Goal: Information Seeking & Learning: Compare options

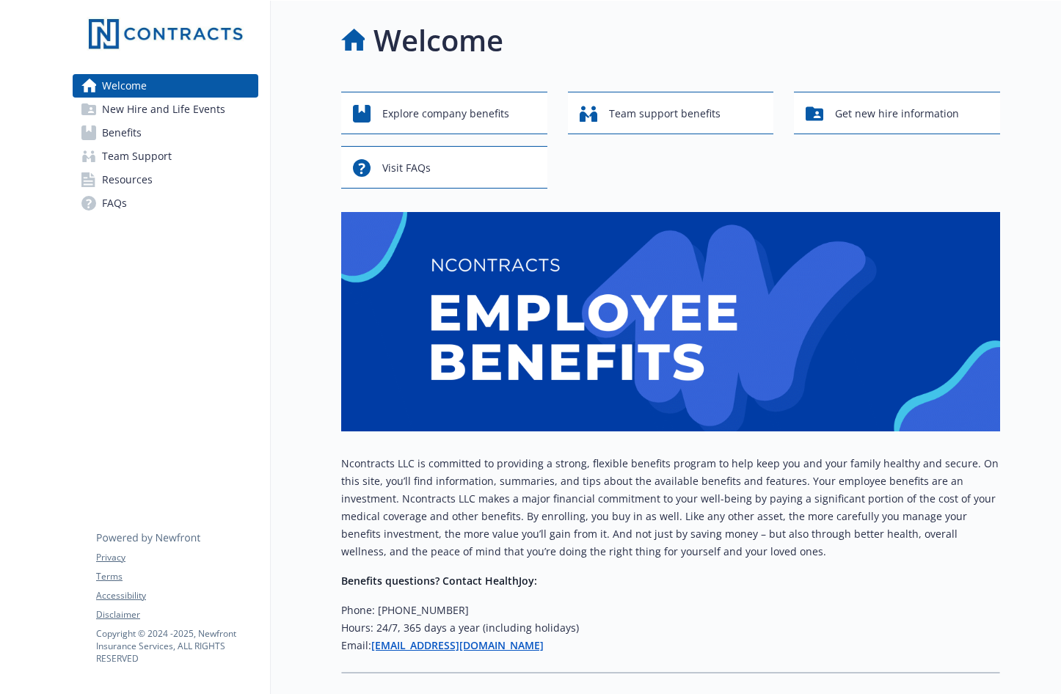
click at [100, 129] on link "Benefits" at bounding box center [166, 132] width 186 height 23
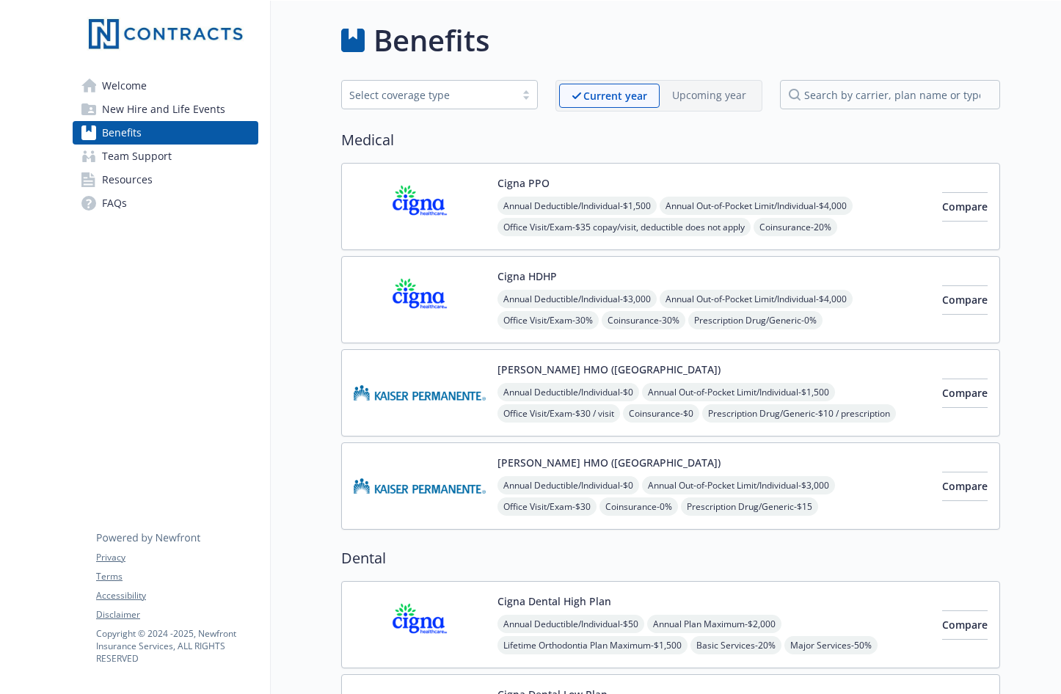
click at [417, 201] on img at bounding box center [420, 206] width 132 height 62
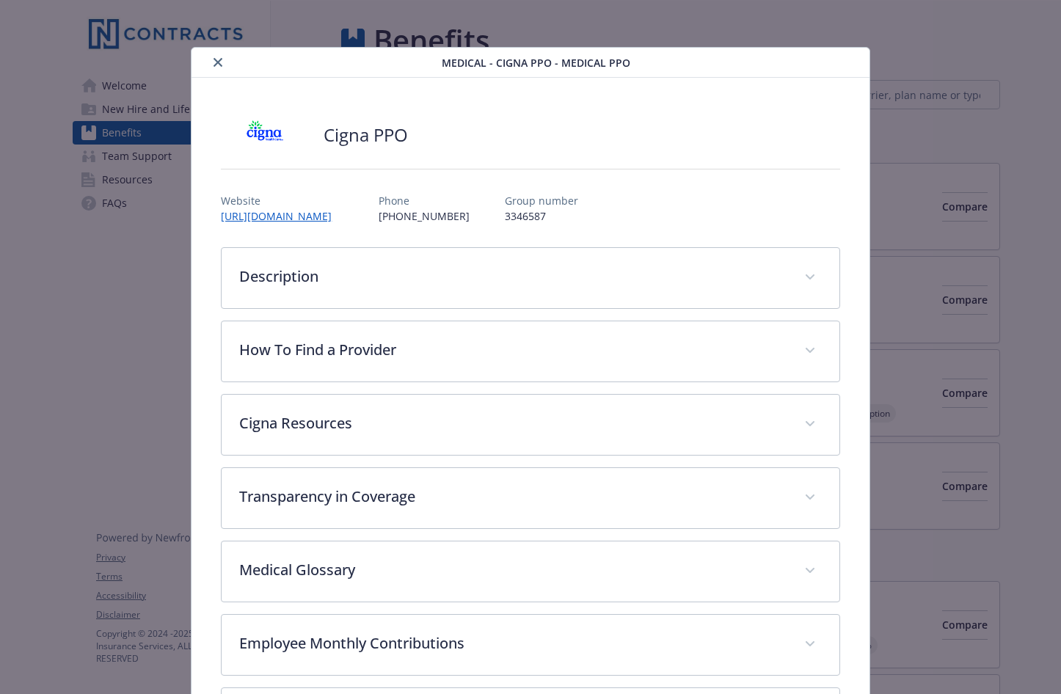
scroll to position [44, 0]
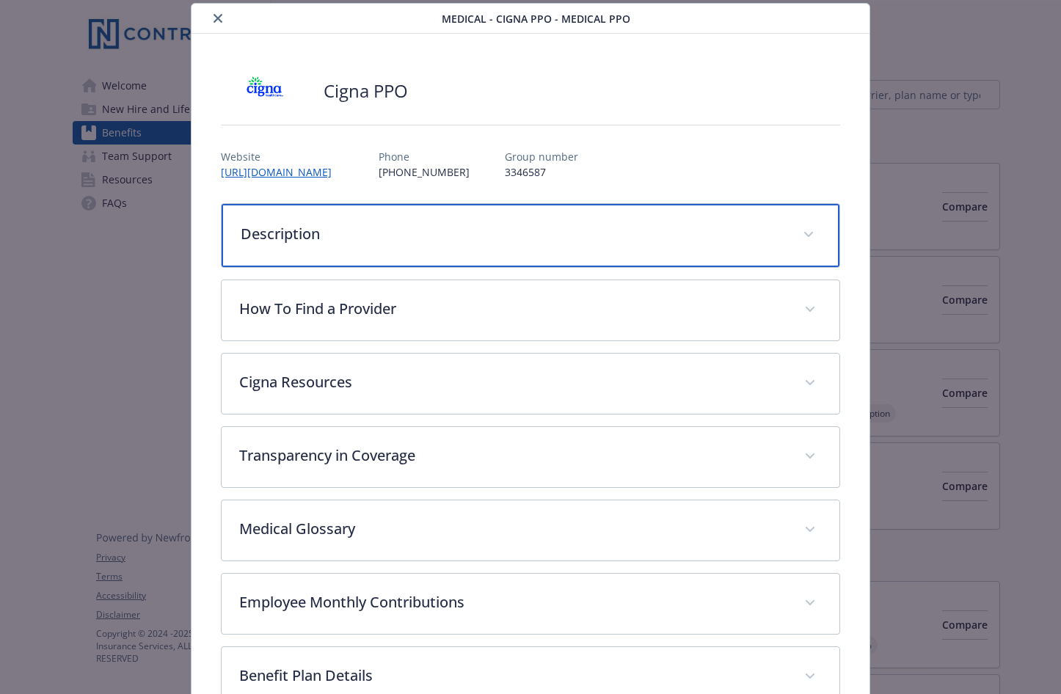
click at [808, 231] on span "details for plan Medical - Cigna PPO - Medical PPO" at bounding box center [807, 234] width 23 height 23
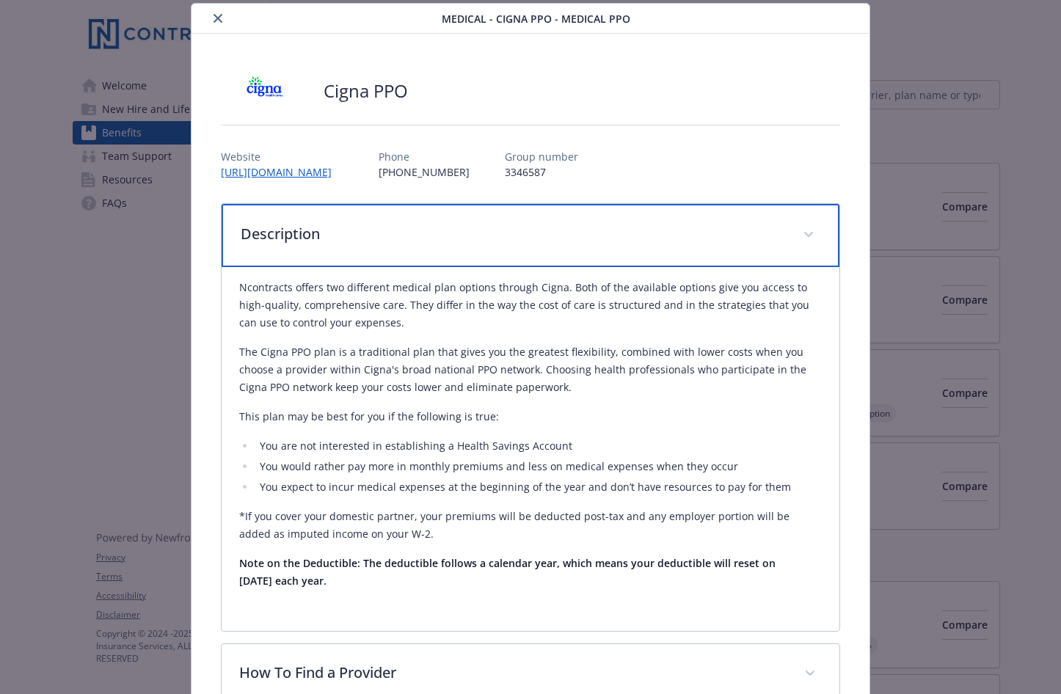
click at [807, 231] on span "details for plan Medical - Cigna PPO - Medical PPO" at bounding box center [807, 234] width 23 height 23
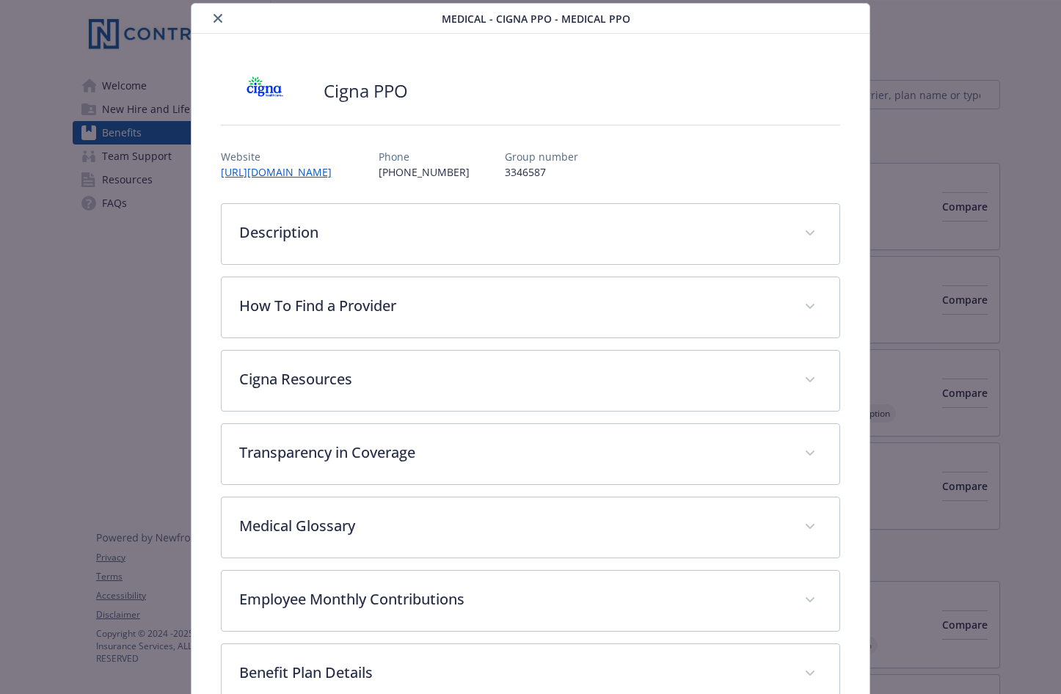
click at [221, 14] on button "close" at bounding box center [218, 19] width 18 height 18
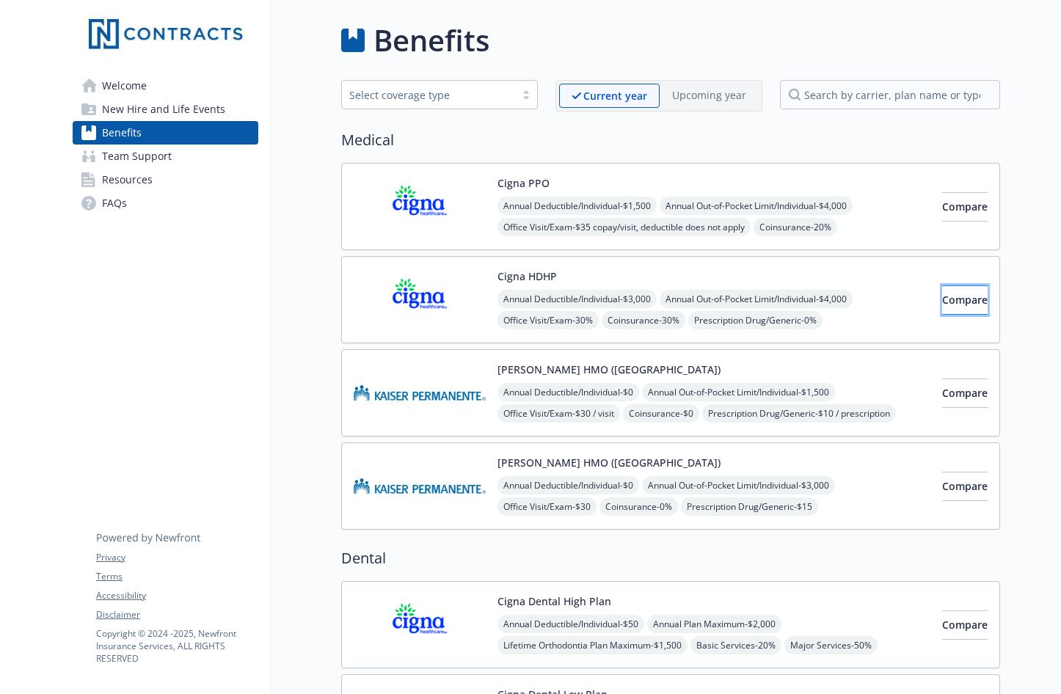
click at [966, 300] on button "Compare" at bounding box center [964, 299] width 45 height 29
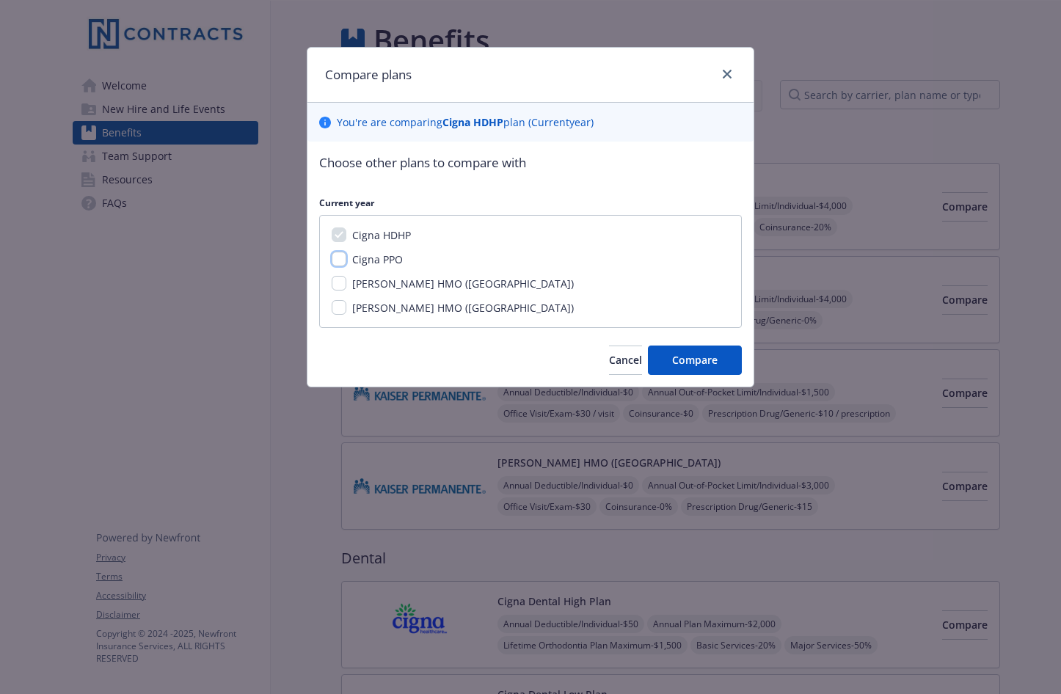
click at [343, 263] on input "Cigna PPO" at bounding box center [338, 259] width 15 height 15
checkbox input "true"
click at [686, 363] on span "Compare" at bounding box center [694, 360] width 45 height 14
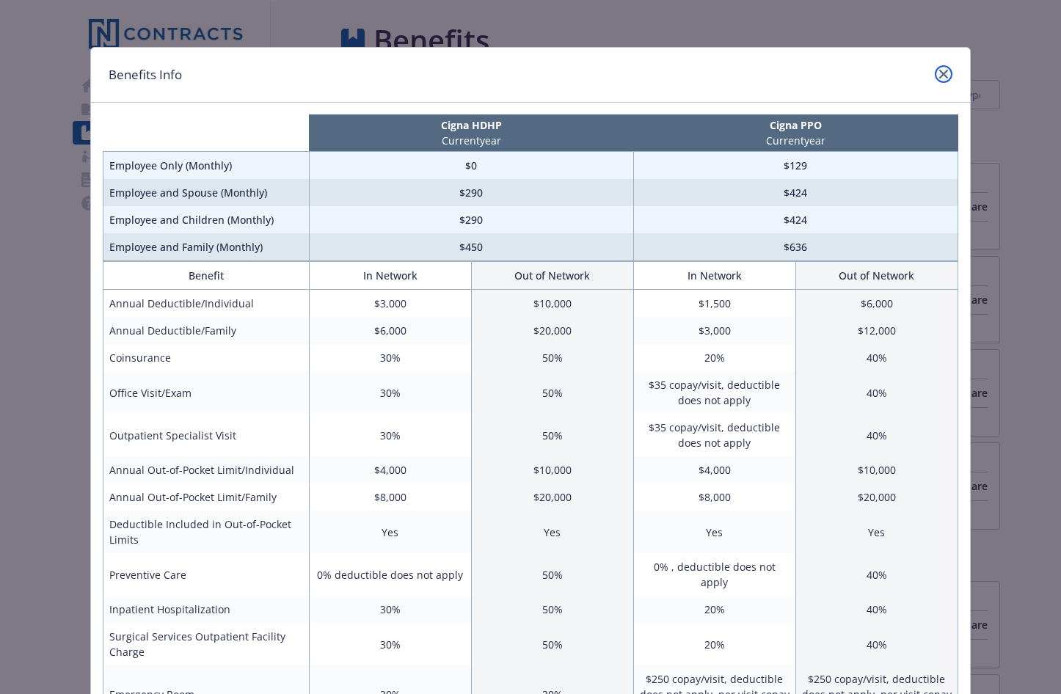
click at [942, 72] on icon "close" at bounding box center [943, 74] width 9 height 9
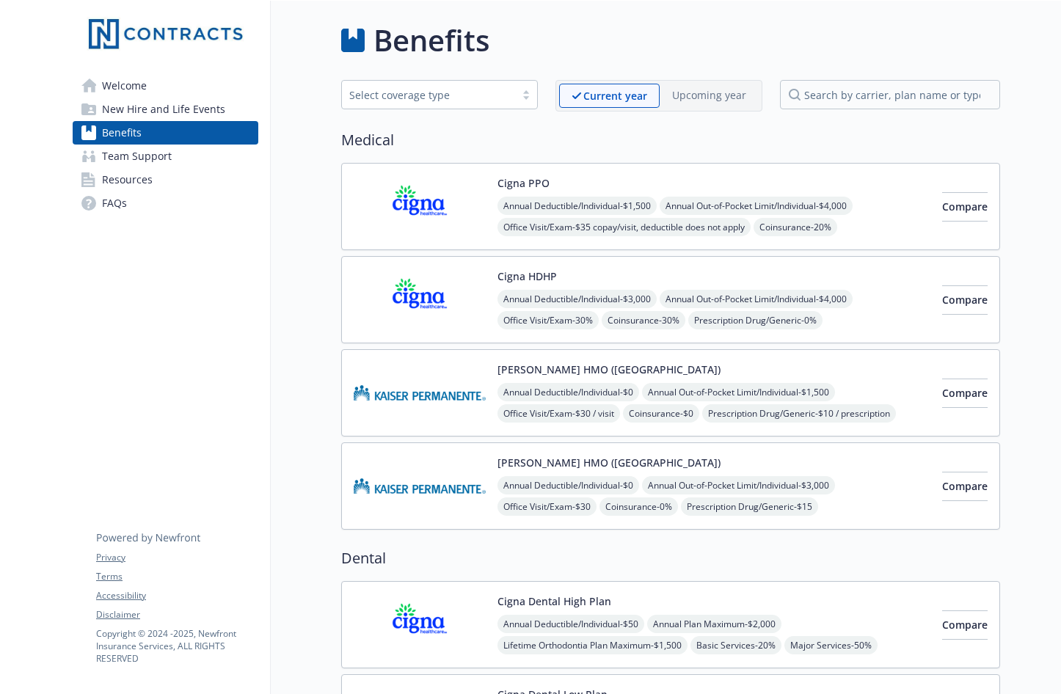
click at [436, 309] on img at bounding box center [420, 299] width 132 height 62
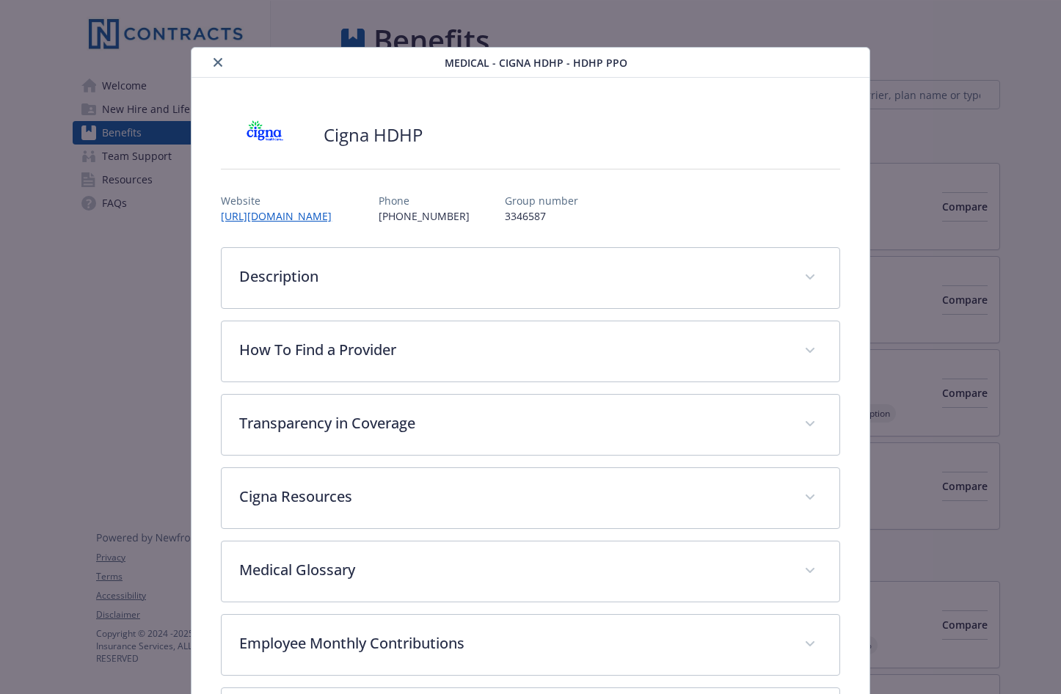
scroll to position [44, 0]
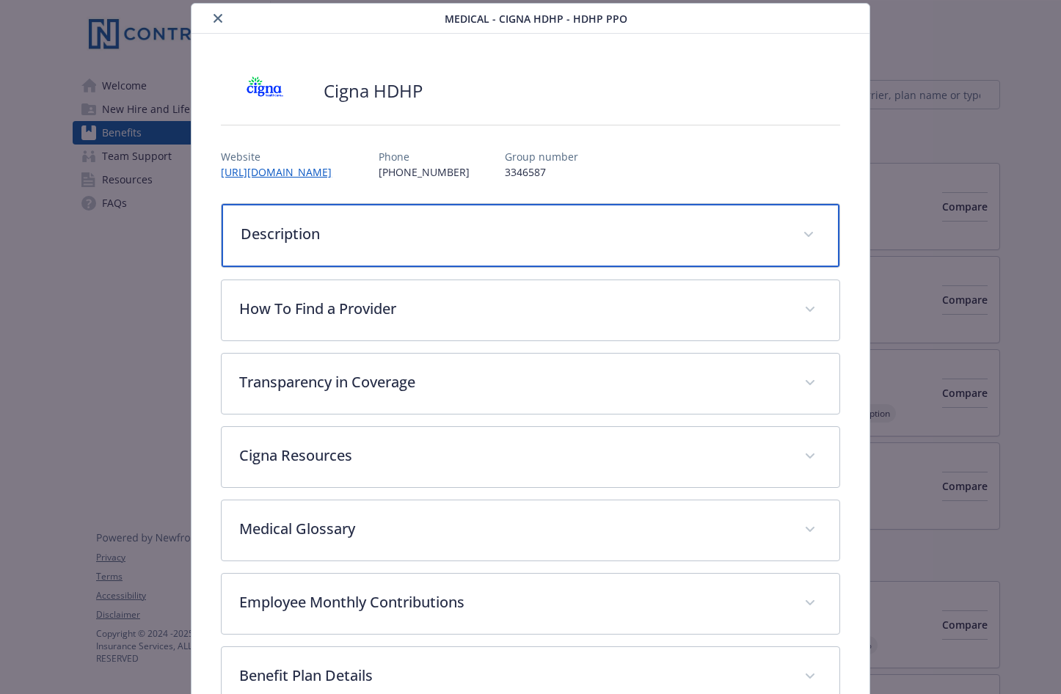
click at [796, 241] on span "details for plan Medical - Cigna HDHP - HDHP PPO" at bounding box center [807, 234] width 23 height 23
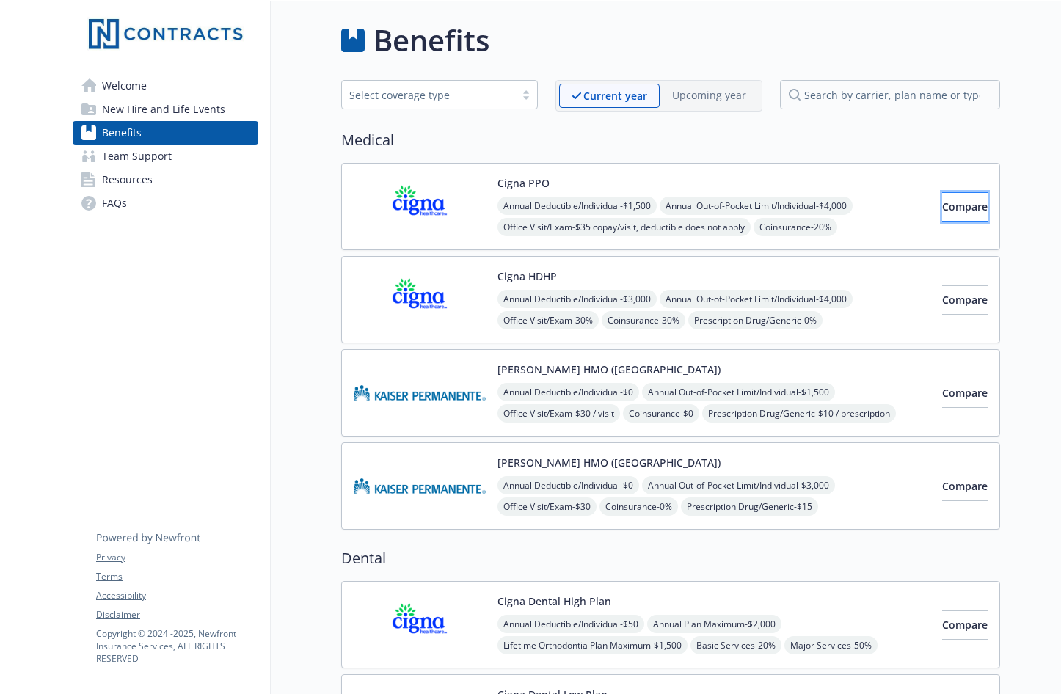
click at [942, 204] on span "Compare" at bounding box center [964, 206] width 45 height 14
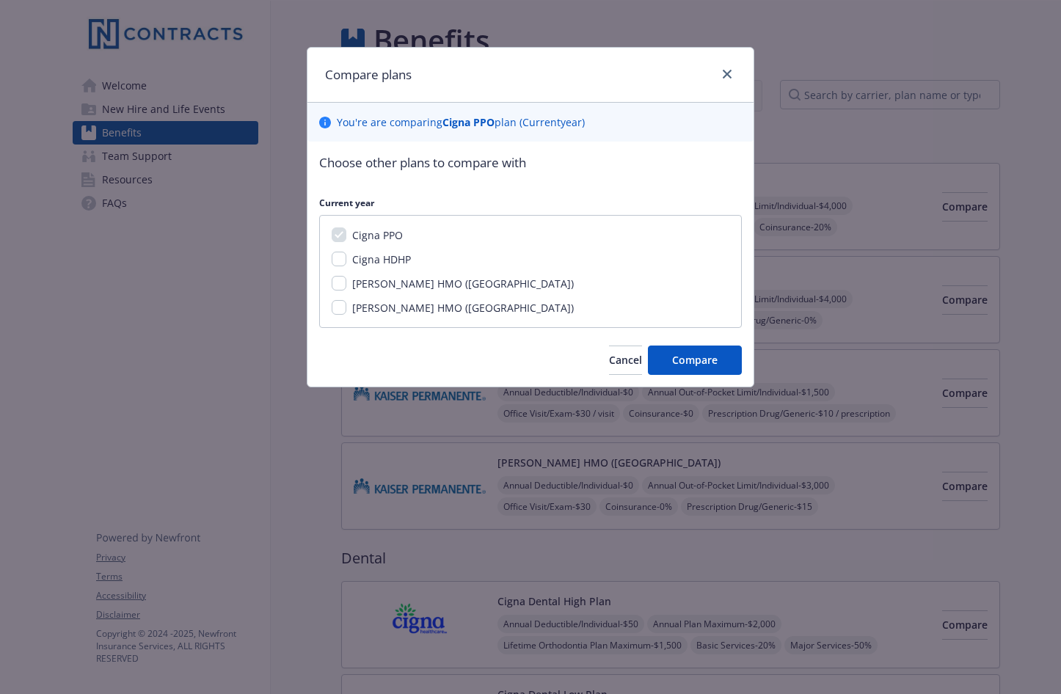
click at [346, 256] on div "Cigna HDHP" at bounding box center [379, 259] width 67 height 15
click at [342, 256] on input "Cigna HDHP" at bounding box center [338, 259] width 15 height 15
checkbox input "true"
click at [689, 361] on span "Compare" at bounding box center [694, 360] width 45 height 14
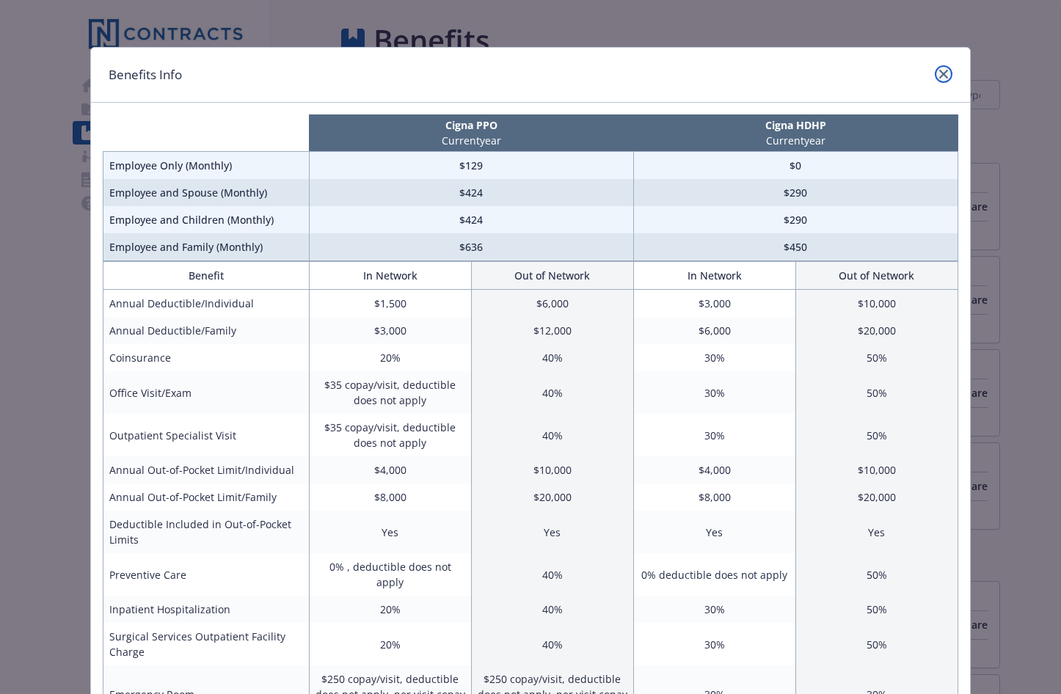
click at [939, 70] on icon "close" at bounding box center [943, 74] width 9 height 9
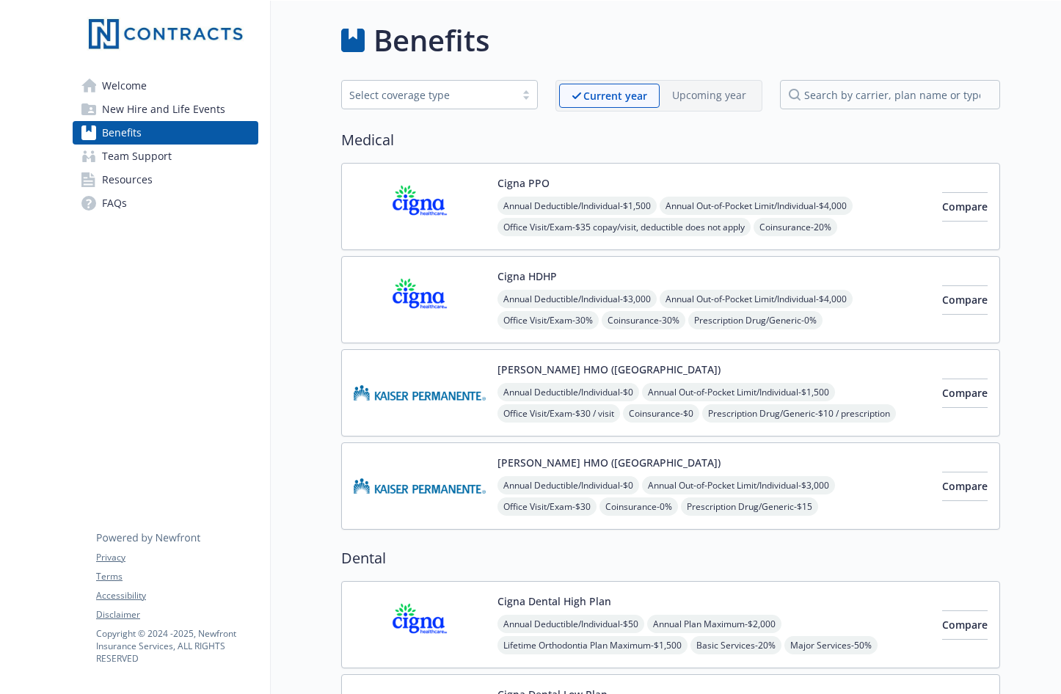
click at [421, 301] on img at bounding box center [420, 299] width 132 height 62
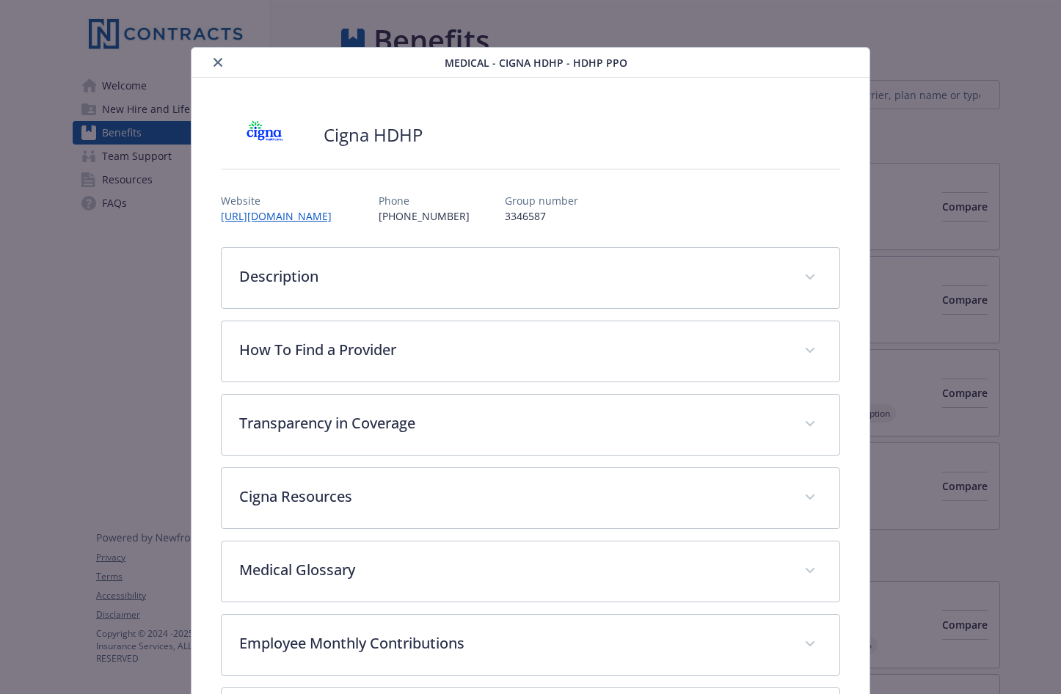
scroll to position [44, 0]
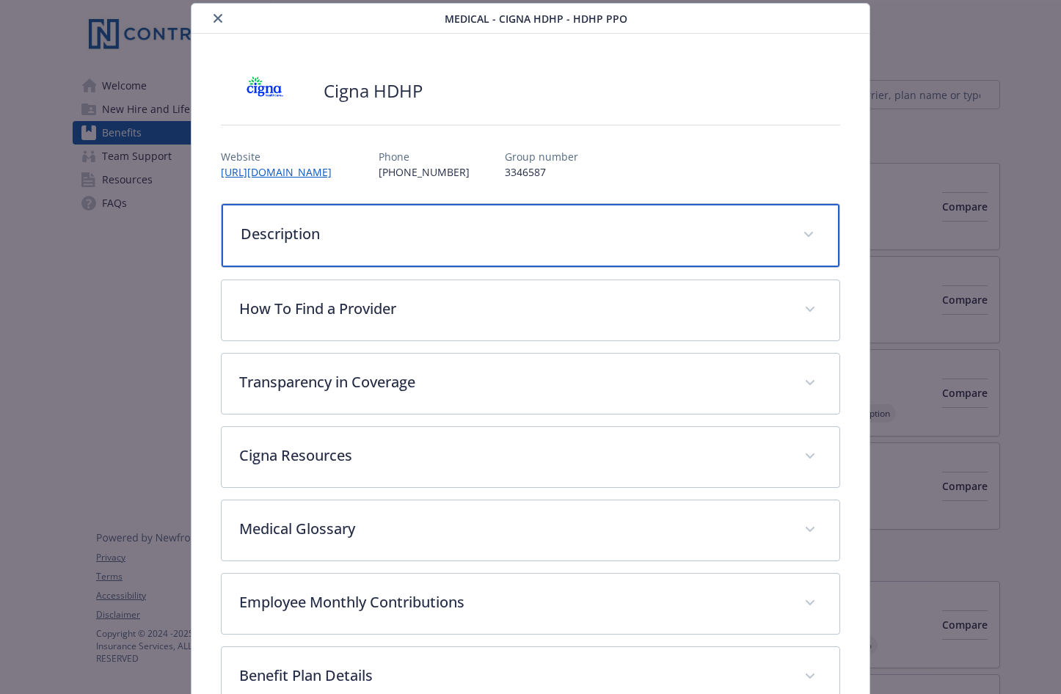
click at [489, 225] on p "Description" at bounding box center [512, 234] width 543 height 22
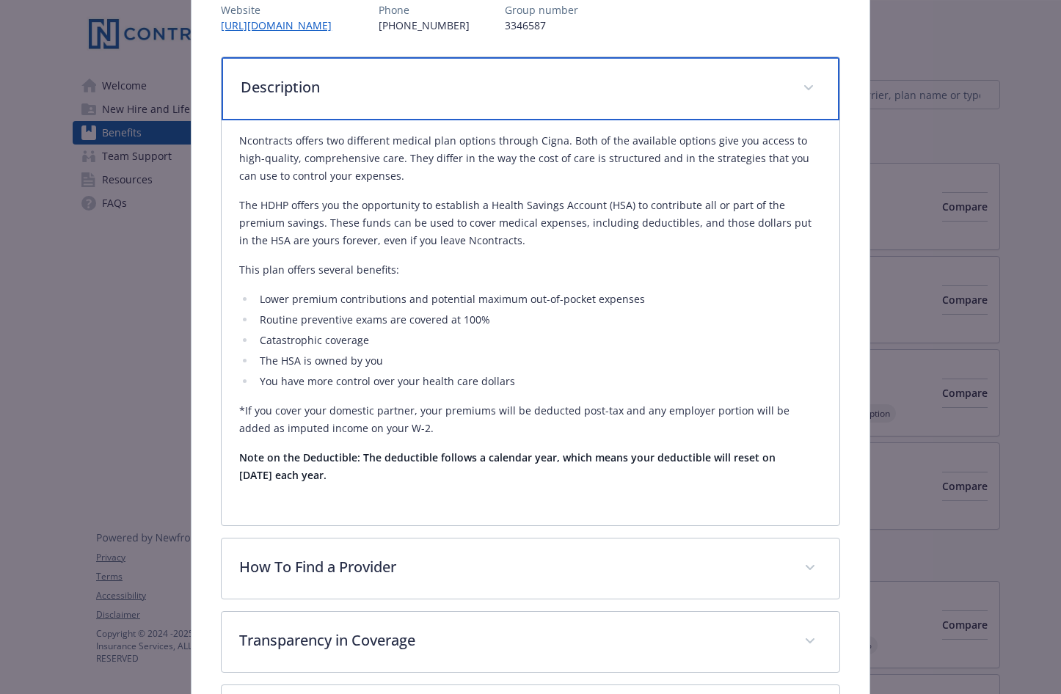
scroll to position [0, 0]
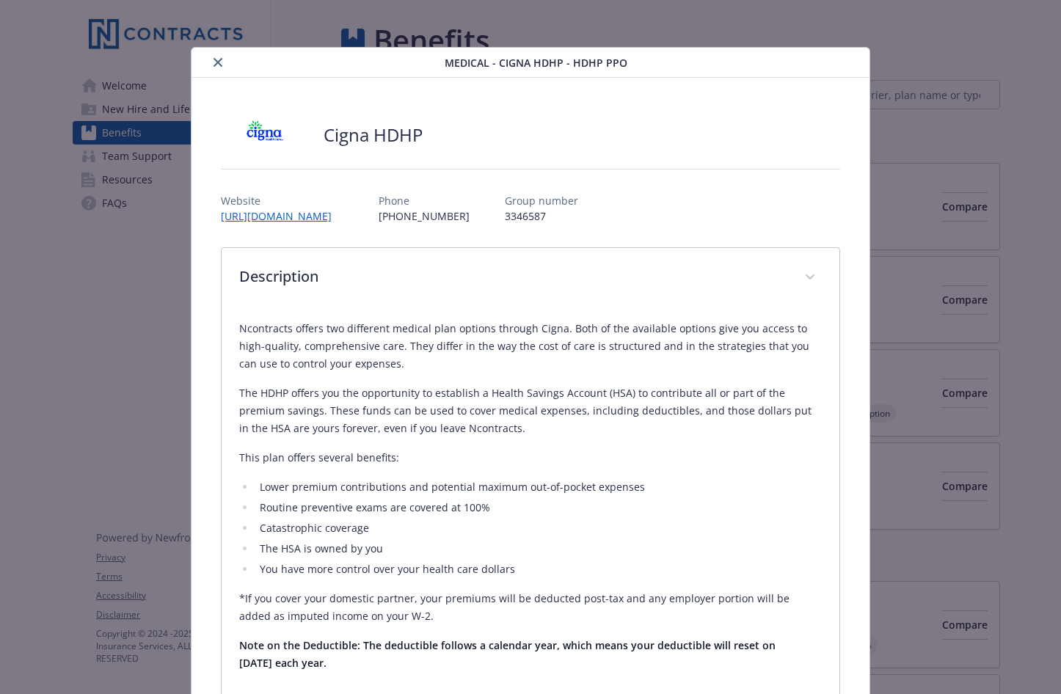
click at [213, 63] on icon "close" at bounding box center [217, 62] width 9 height 9
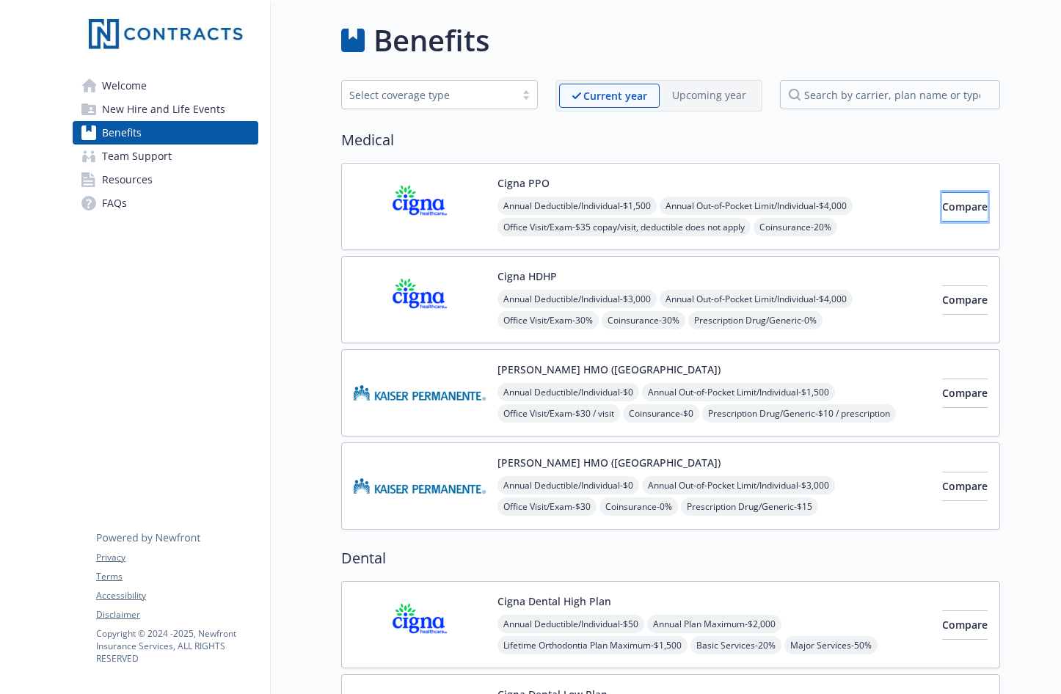
click at [956, 210] on span "Compare" at bounding box center [964, 206] width 45 height 14
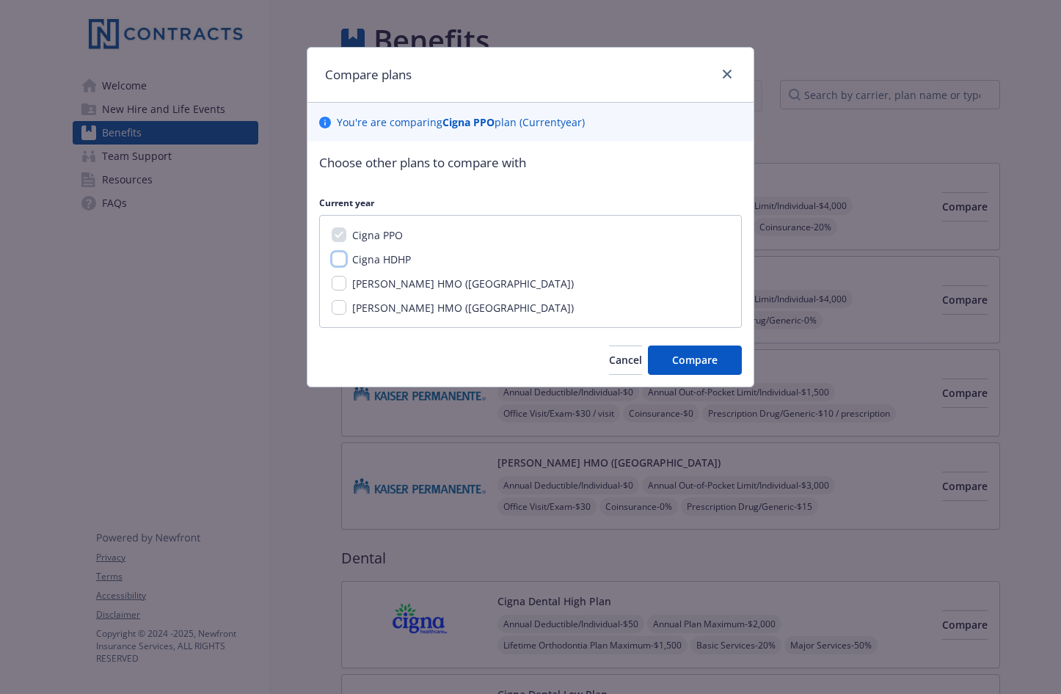
click at [339, 263] on input "Cigna HDHP" at bounding box center [338, 259] width 15 height 15
checkbox input "true"
click at [717, 357] on span "Compare" at bounding box center [694, 360] width 45 height 14
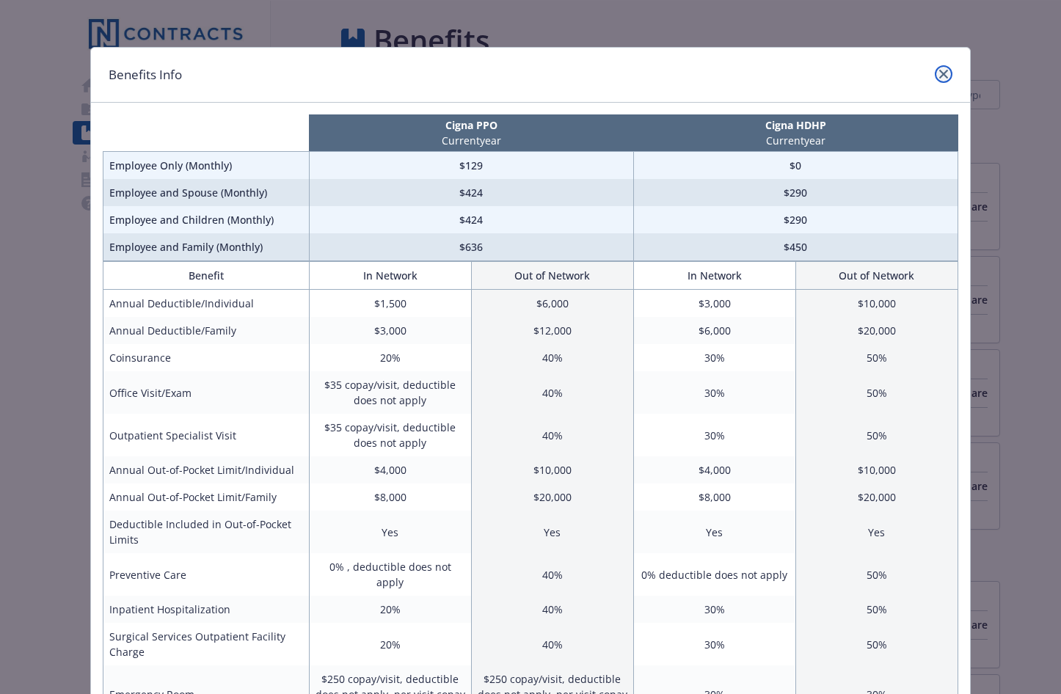
click at [939, 78] on icon "close" at bounding box center [943, 74] width 9 height 9
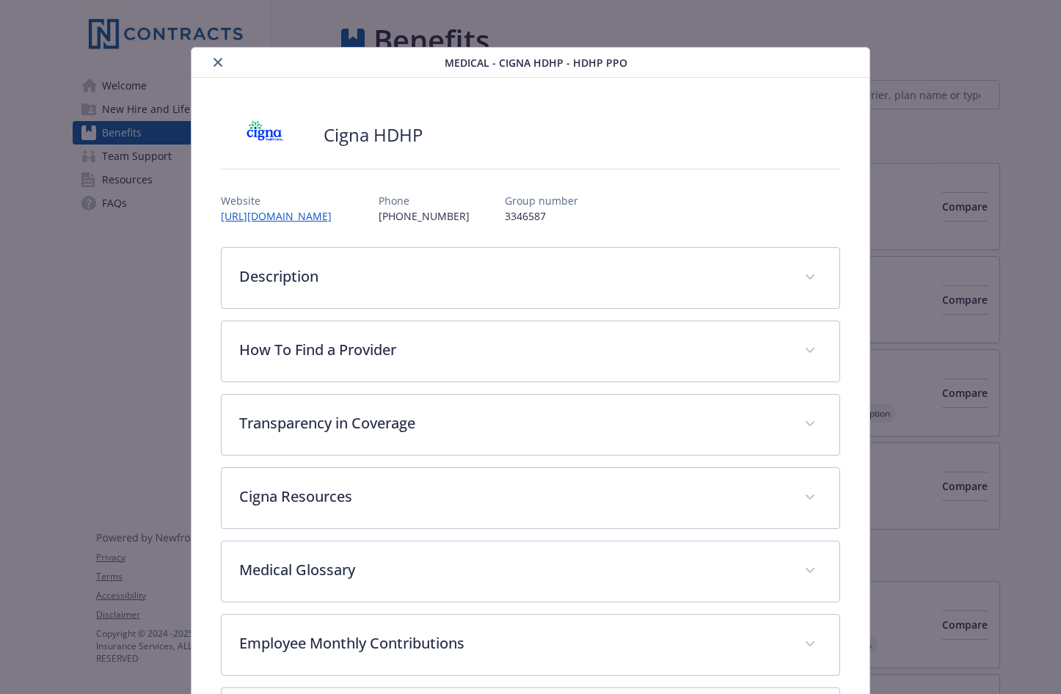
scroll to position [44, 0]
